Goal: Task Accomplishment & Management: Use online tool/utility

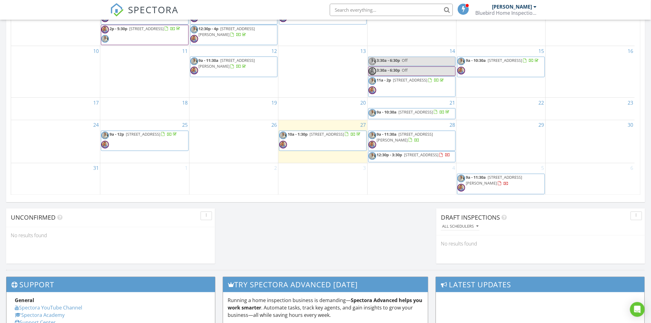
scroll to position [376, 0]
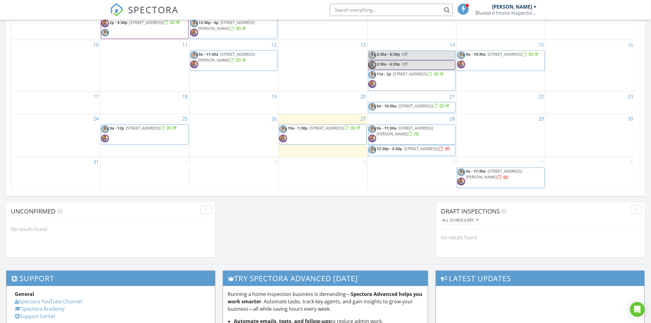
click at [147, 175] on div "1" at bounding box center [144, 172] width 89 height 31
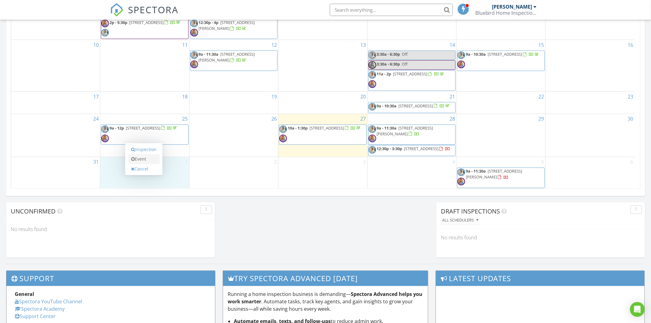
click at [147, 158] on link "Event" at bounding box center [144, 160] width 32 height 10
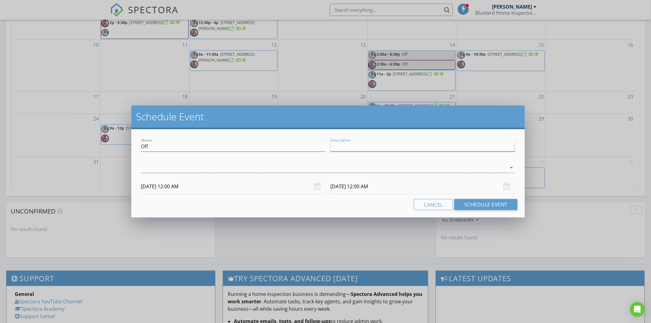
click at [367, 149] on input "Description" at bounding box center [423, 147] width 185 height 10
type input "Holiday"
click at [511, 167] on icon "arrow_drop_down" at bounding box center [511, 167] width 7 height 7
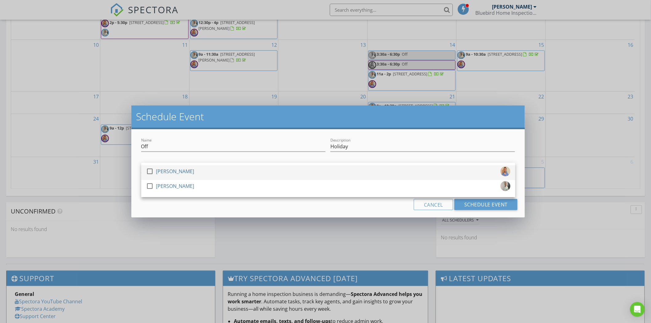
click at [148, 169] on div at bounding box center [150, 171] width 10 height 10
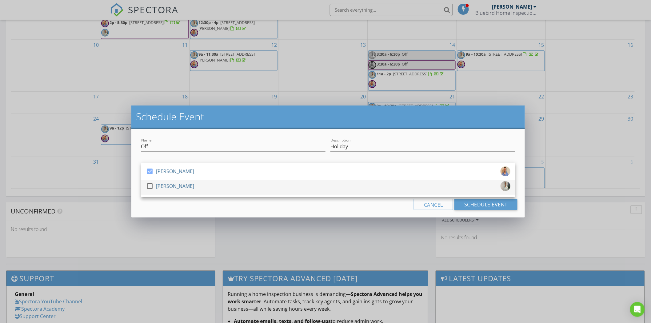
click at [149, 187] on div at bounding box center [150, 186] width 10 height 10
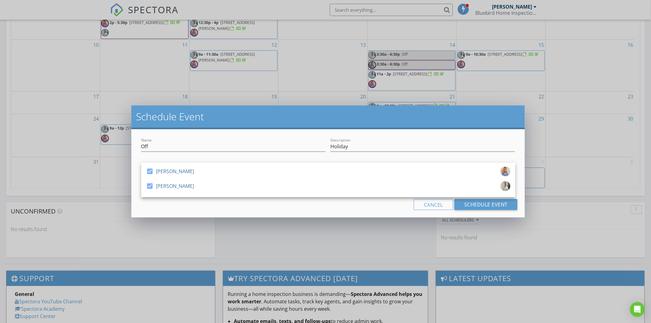
click at [462, 138] on div "Description Holiday" at bounding box center [423, 148] width 185 height 20
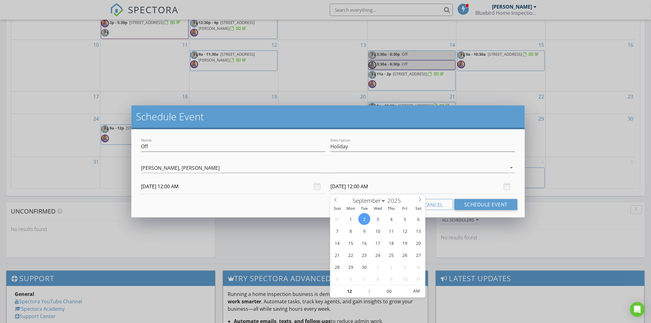
click at [350, 186] on input "[DATE] 12:00 AM" at bounding box center [423, 186] width 185 height 15
type input "[DATE] 12:00 PM"
click at [417, 290] on span "AM" at bounding box center [416, 291] width 17 height 12
click at [487, 203] on button "Schedule Event" at bounding box center [486, 204] width 63 height 11
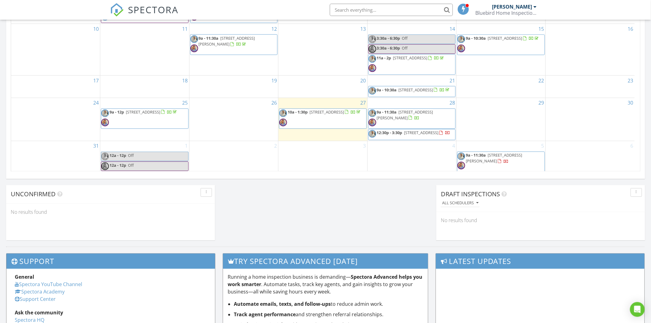
scroll to position [17, 0]
